Goal: Task Accomplishment & Management: Use online tool/utility

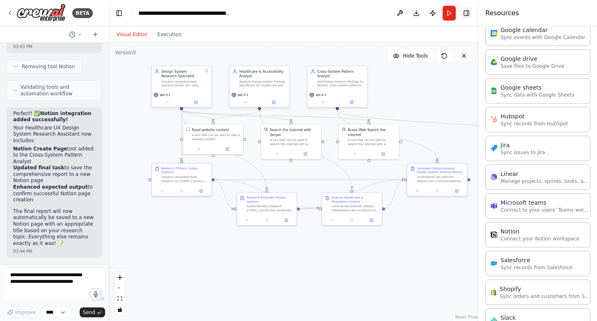
click at [469, 12] on button "Toggle Right Sidebar" at bounding box center [466, 12] width 11 height 11
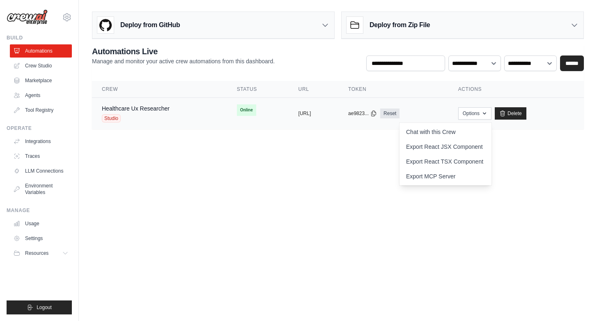
click at [299, 113] on div "copied" at bounding box center [308, 110] width 18 height 10
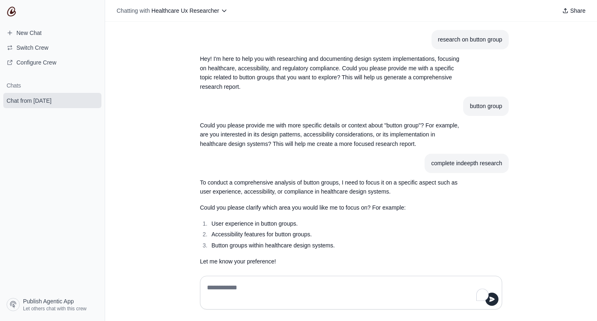
scroll to position [19, 0]
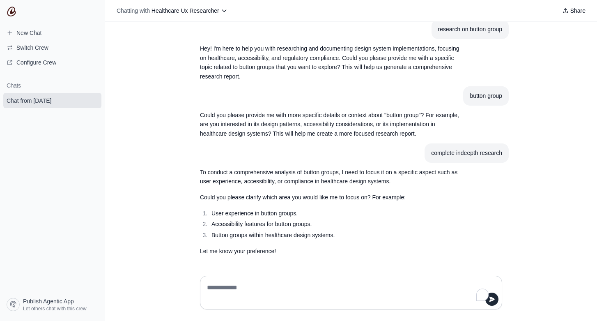
click at [246, 291] on textarea "To enrich screen reader interactions, please activate Accessibility in Grammarl…" at bounding box center [348, 292] width 287 height 23
type textarea "***"
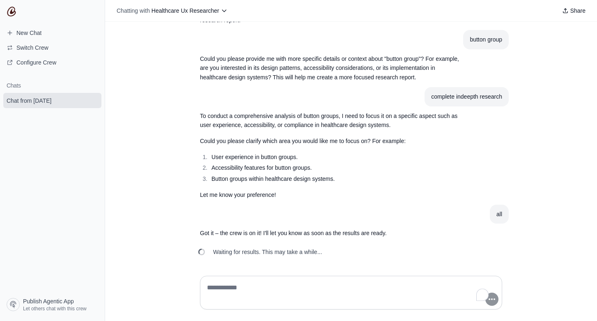
scroll to position [76, 0]
drag, startPoint x: 334, startPoint y: 253, endPoint x: 432, endPoint y: 249, distance: 97.8
click at [338, 255] on div "Waiting for results. This may take a while..." at bounding box center [350, 252] width 315 height 18
click at [375, 298] on textarea "To enrich screen reader interactions, please activate Accessibility in Grammarl…" at bounding box center [348, 292] width 287 height 23
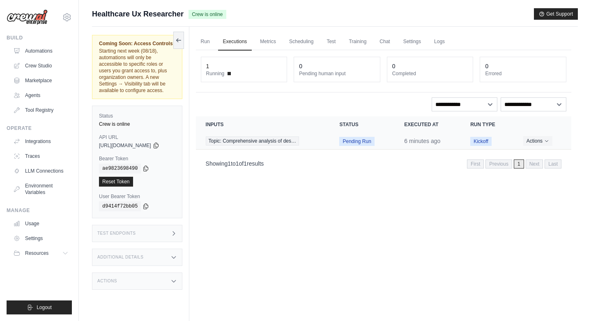
click at [357, 142] on span "Pending Run" at bounding box center [356, 141] width 35 height 9
click at [267, 140] on span "Topic: Comprehensive analysis of des…" at bounding box center [252, 140] width 93 height 9
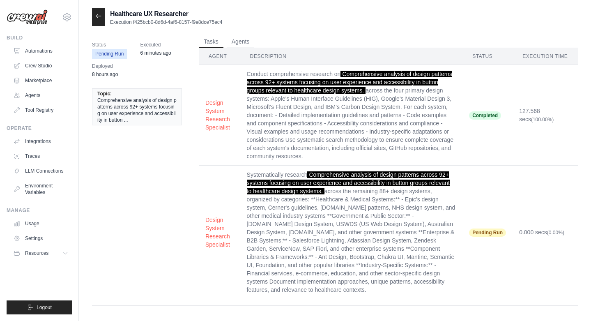
scroll to position [18, 0]
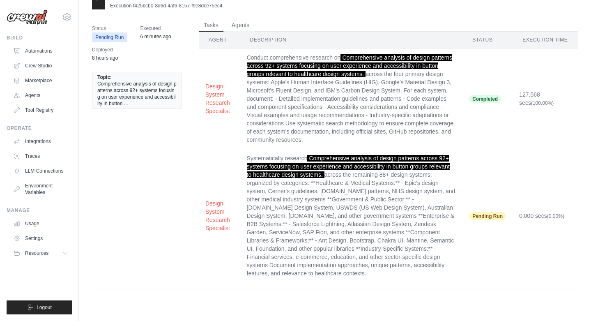
drag, startPoint x: 515, startPoint y: 136, endPoint x: 501, endPoint y: 173, distance: 40.4
click at [515, 136] on td "127.568 secs (100.00%)" at bounding box center [545, 98] width 65 height 101
click at [493, 218] on td "Pending Run" at bounding box center [487, 215] width 50 height 133
click at [494, 220] on span "Pending Run" at bounding box center [487, 216] width 37 height 8
click at [220, 228] on button "Design System Research Specialist" at bounding box center [219, 215] width 28 height 33
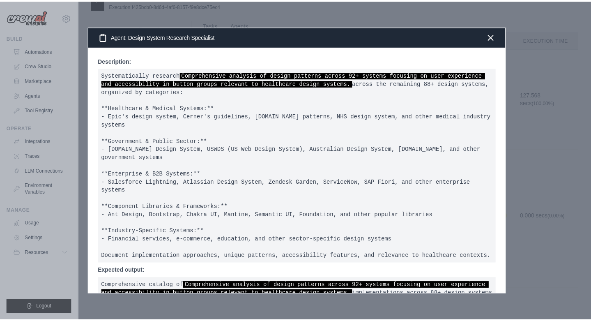
scroll to position [157, 0]
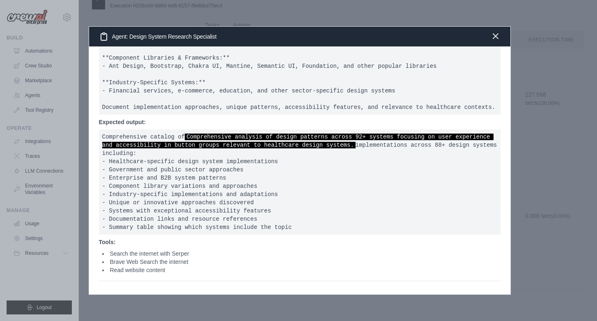
click at [494, 33] on icon "button" at bounding box center [496, 36] width 10 height 10
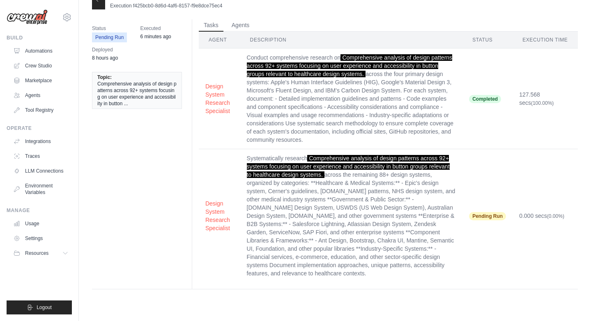
scroll to position [0, 0]
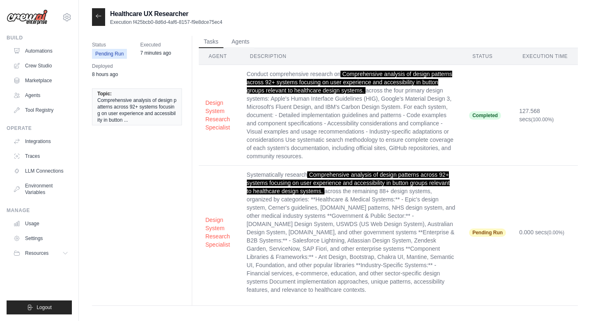
click at [99, 17] on icon at bounding box center [98, 16] width 7 height 7
click at [98, 16] on icon at bounding box center [98, 16] width 5 height 4
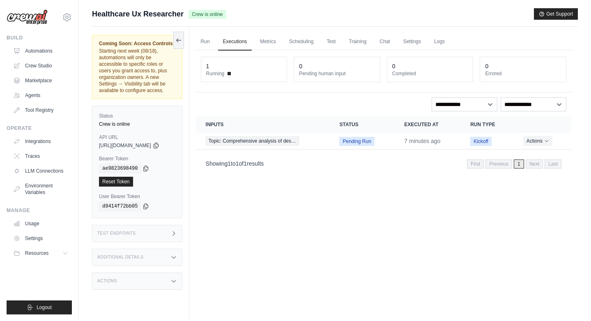
click at [289, 95] on div "**********" at bounding box center [383, 112] width 375 height 124
click at [254, 67] on div "1" at bounding box center [244, 66] width 76 height 8
click at [518, 141] on td "Actions View Details Delete" at bounding box center [542, 141] width 58 height 17
